Goal: Browse casually: Explore the website without a specific task or goal

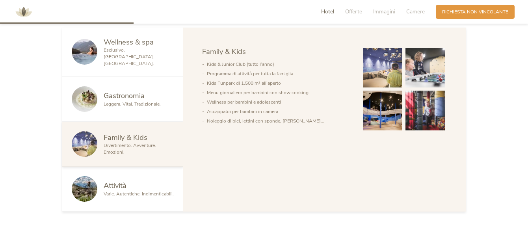
click at [391, 68] on img at bounding box center [383, 68] width 40 height 40
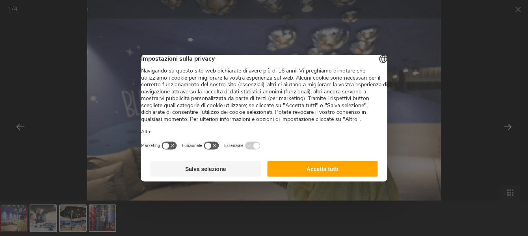
click at [508, 126] on div at bounding box center [264, 118] width 528 height 236
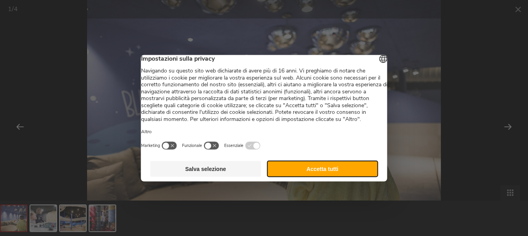
click at [338, 176] on button "Accetta tutti" at bounding box center [322, 169] width 111 height 16
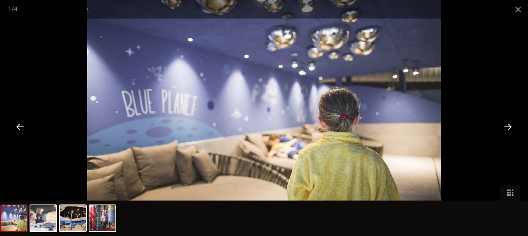
click at [510, 125] on div at bounding box center [507, 126] width 24 height 24
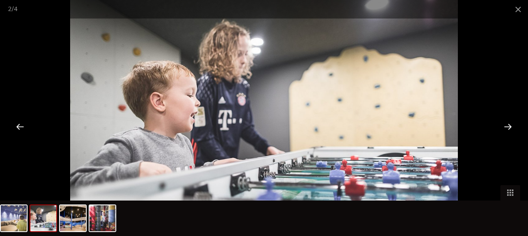
click at [510, 125] on div at bounding box center [507, 126] width 24 height 24
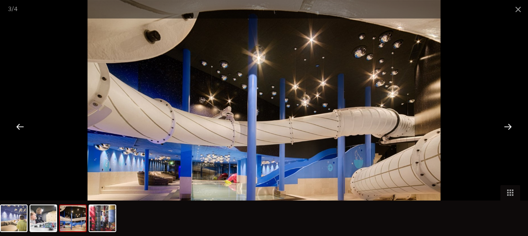
click at [510, 125] on div at bounding box center [507, 126] width 24 height 24
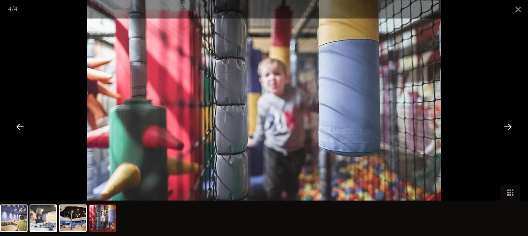
click at [510, 125] on div at bounding box center [507, 126] width 24 height 24
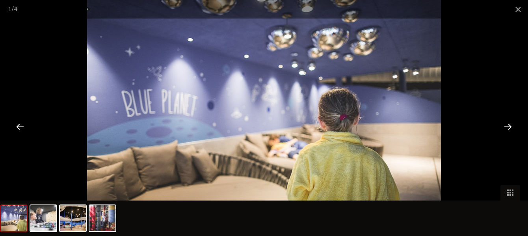
click at [510, 125] on div at bounding box center [507, 126] width 24 height 24
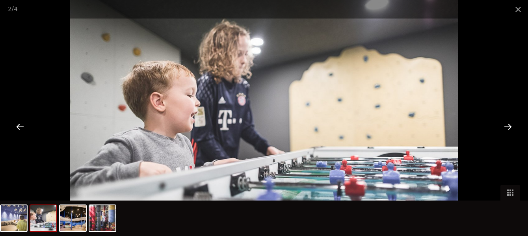
click at [510, 125] on div at bounding box center [507, 126] width 24 height 24
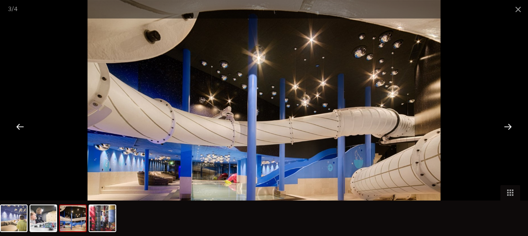
click at [510, 125] on div at bounding box center [507, 126] width 24 height 24
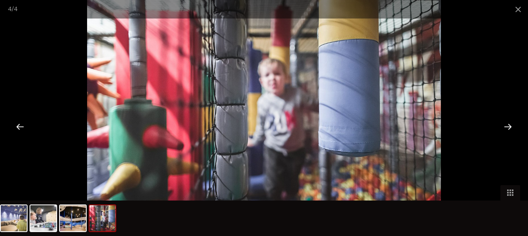
click at [510, 125] on div at bounding box center [507, 126] width 24 height 24
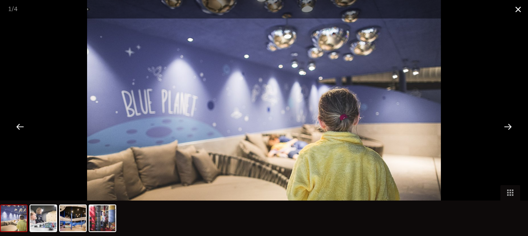
click at [518, 12] on span at bounding box center [518, 9] width 20 height 19
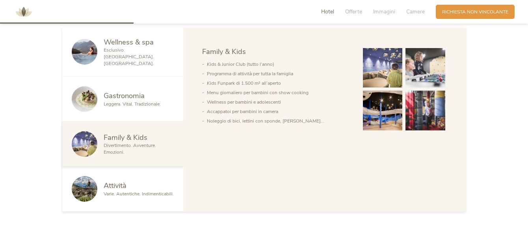
click at [129, 106] on div "Gastronomia Leggera. Vital. Tradizionale." at bounding box center [122, 99] width 121 height 45
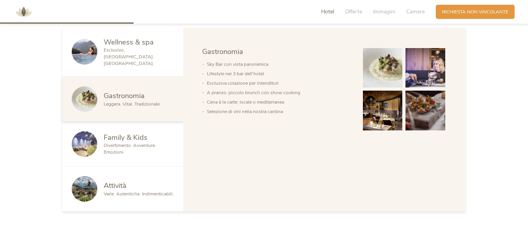
click at [115, 191] on span "Varie. Autentiche. Indimenticabili." at bounding box center [139, 194] width 70 height 6
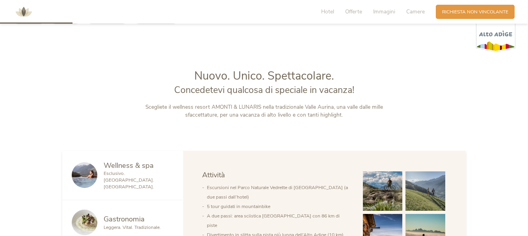
scroll to position [277, 0]
click at [106, 169] on span "Wellness & spa" at bounding box center [129, 166] width 50 height 10
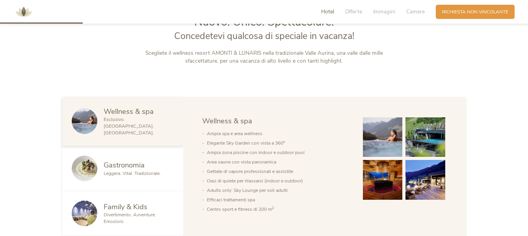
scroll to position [348, 0]
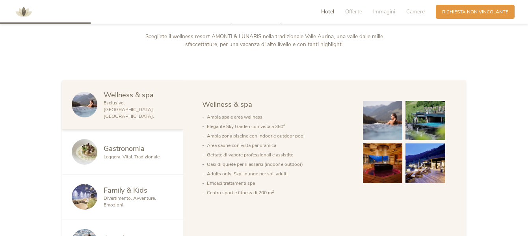
click at [130, 154] on span "Leggera. Vital. Tradizionale." at bounding box center [132, 157] width 57 height 6
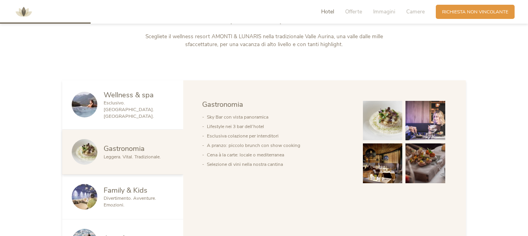
click at [119, 185] on span "Family & Kids" at bounding box center [126, 190] width 44 height 10
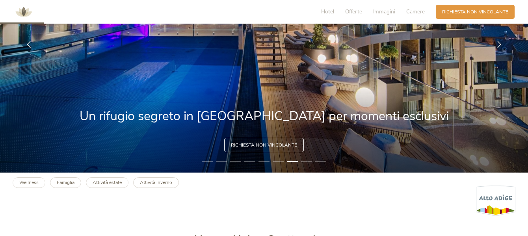
scroll to position [0, 0]
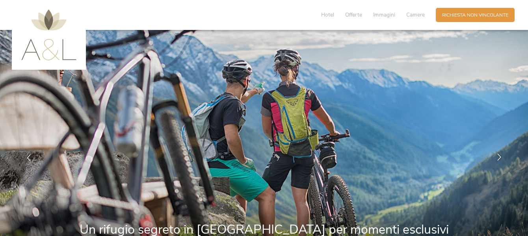
click at [499, 156] on icon at bounding box center [498, 157] width 7 height 7
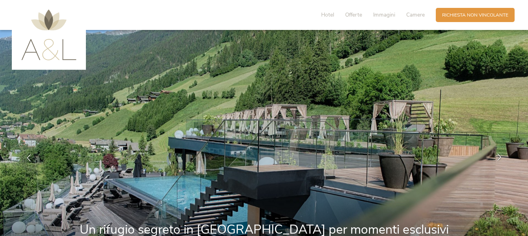
click at [499, 156] on icon at bounding box center [498, 157] width 7 height 7
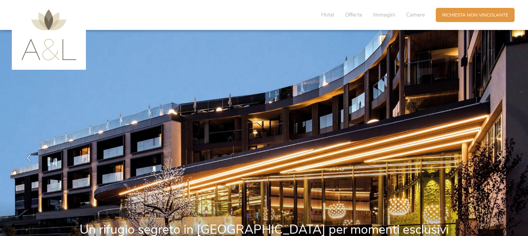
click at [499, 156] on icon at bounding box center [498, 157] width 7 height 7
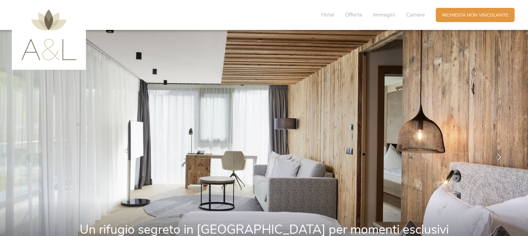
click at [499, 156] on icon at bounding box center [498, 157] width 7 height 7
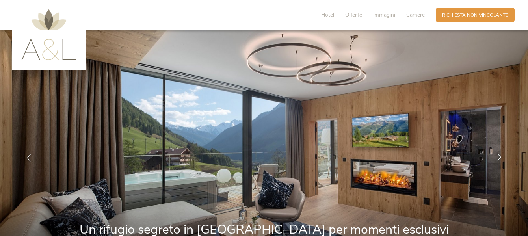
click at [499, 156] on icon at bounding box center [498, 157] width 7 height 7
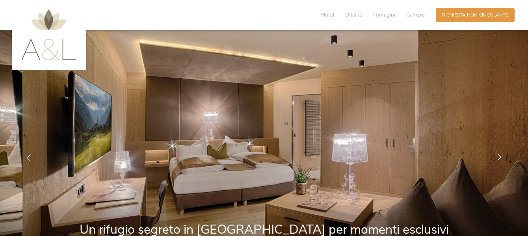
click at [499, 156] on icon at bounding box center [498, 157] width 7 height 7
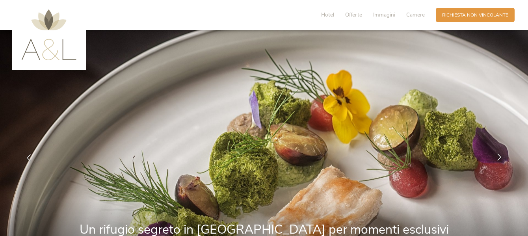
click at [499, 156] on icon at bounding box center [498, 157] width 7 height 7
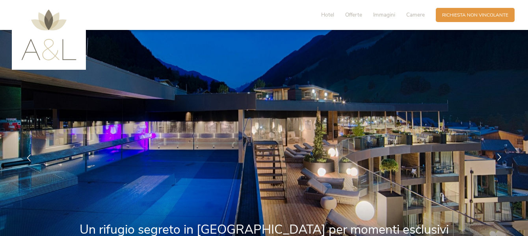
click at [499, 156] on icon at bounding box center [498, 157] width 7 height 7
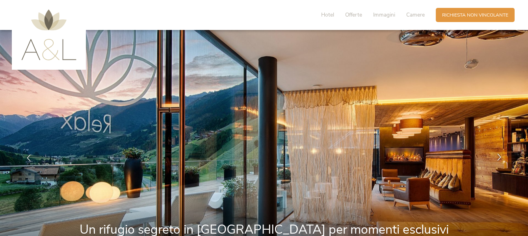
click at [499, 156] on icon at bounding box center [498, 157] width 7 height 7
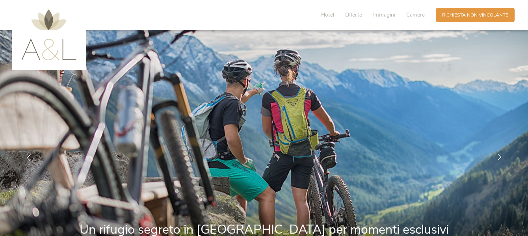
click at [499, 158] on icon at bounding box center [498, 157] width 7 height 7
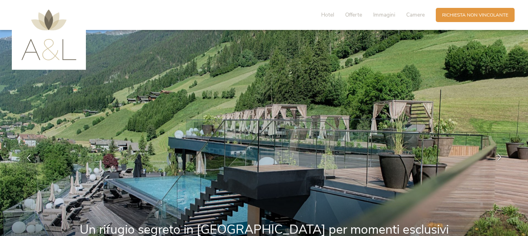
click at [499, 158] on icon at bounding box center [498, 157] width 7 height 7
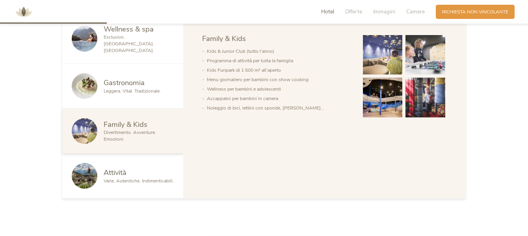
scroll to position [415, 0]
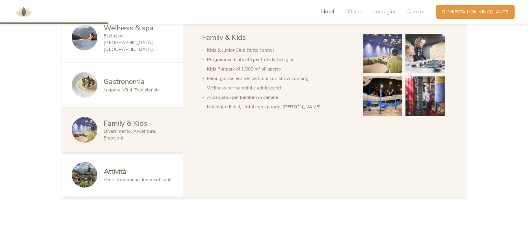
click at [376, 95] on img at bounding box center [383, 96] width 40 height 40
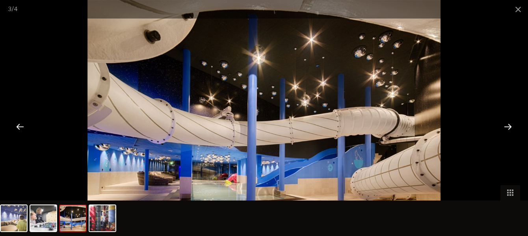
scroll to position [604, 0]
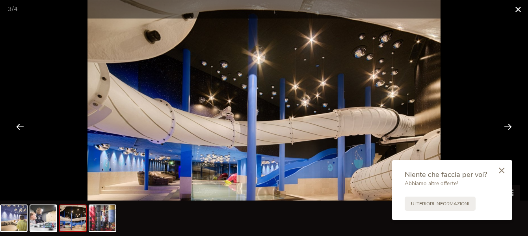
click at [516, 11] on span at bounding box center [518, 9] width 20 height 19
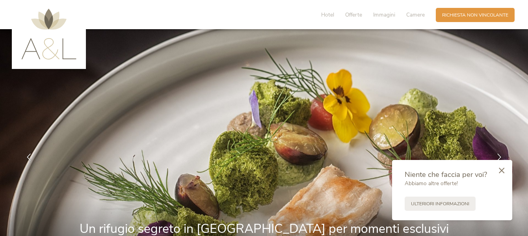
scroll to position [0, 0]
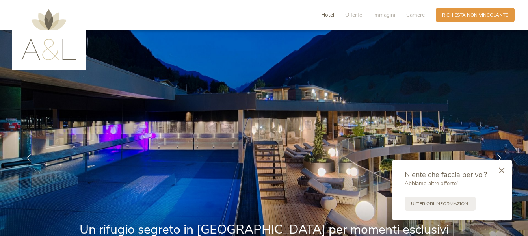
click at [326, 15] on span "Hotel" at bounding box center [327, 14] width 13 height 7
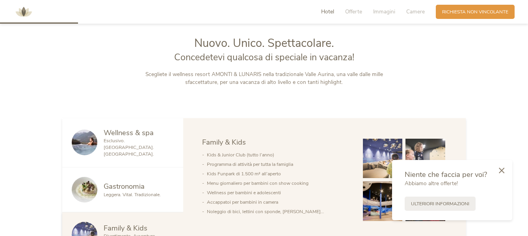
scroll to position [314, 0]
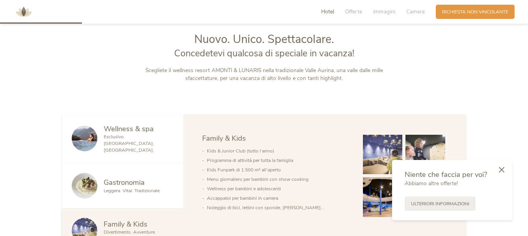
click at [501, 169] on icon at bounding box center [502, 170] width 6 height 6
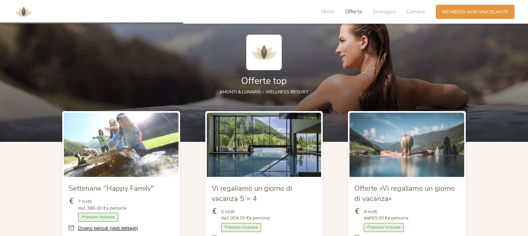
scroll to position [725, 0]
